Goal: Find specific page/section: Find specific page/section

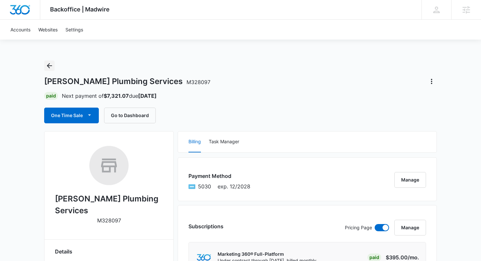
click at [45, 62] on icon "Back" at bounding box center [49, 66] width 8 height 8
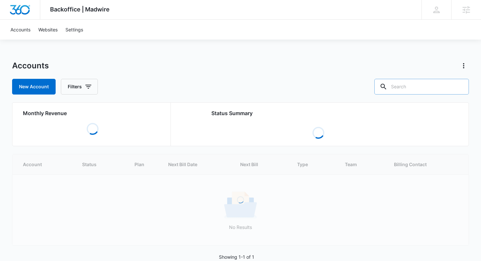
click at [415, 90] on input "text" at bounding box center [421, 87] width 95 height 16
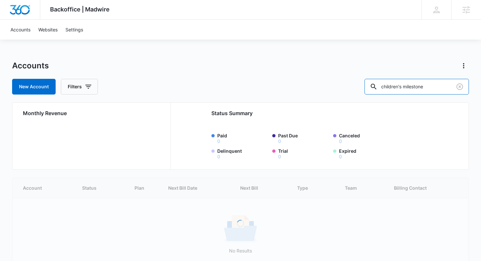
scroll to position [0, 0]
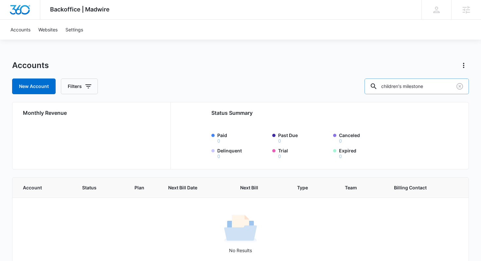
click at [413, 90] on input "children's milestone" at bounding box center [416, 86] width 104 height 16
type input "milestone"
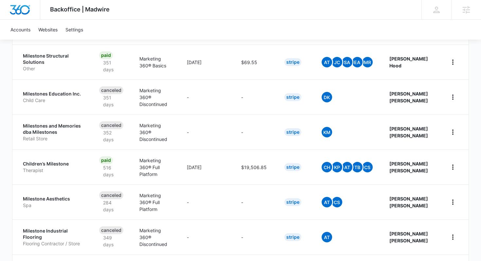
scroll to position [230, 0]
click at [48, 167] on p "Therapist" at bounding box center [53, 170] width 61 height 7
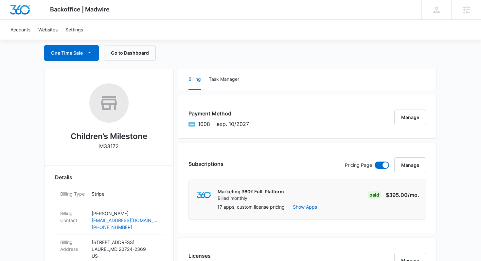
scroll to position [7, 0]
